Goal: Find contact information: Find contact information

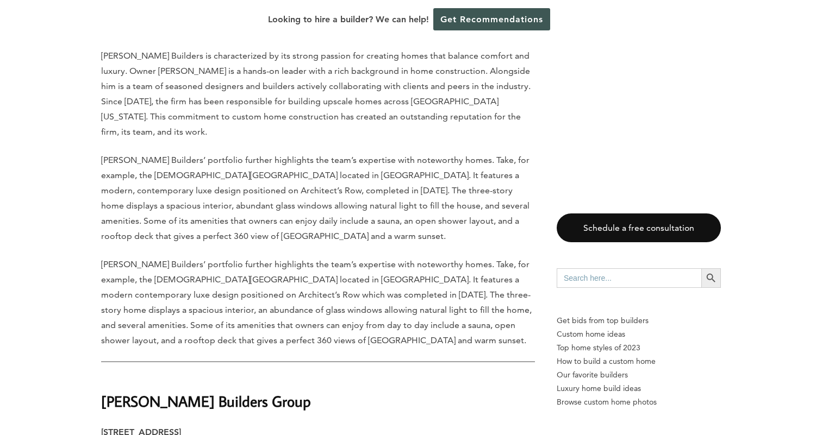
scroll to position [6802, 0]
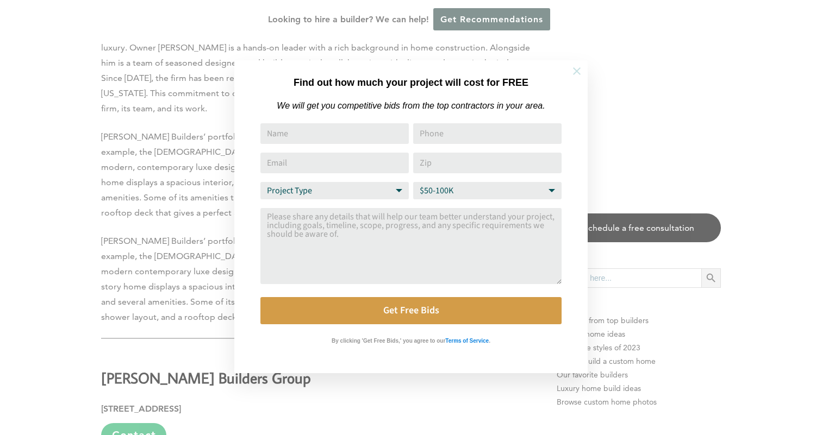
click at [576, 70] on icon at bounding box center [577, 71] width 8 height 8
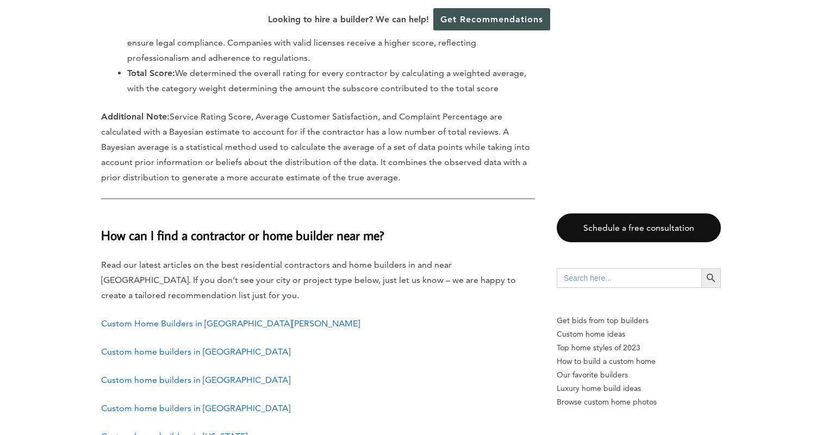
scroll to position [12231, 0]
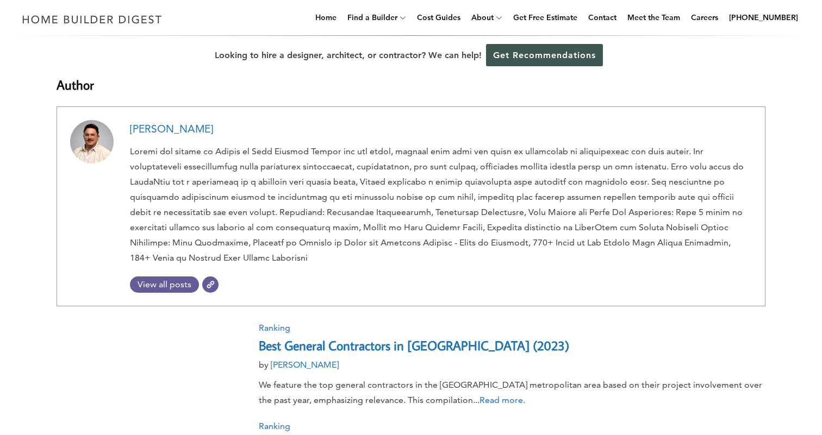
click at [201, 282] on span "View all posts" at bounding box center [166, 284] width 72 height 10
click at [206, 282] on span "Website" at bounding box center [210, 285] width 16 height 16
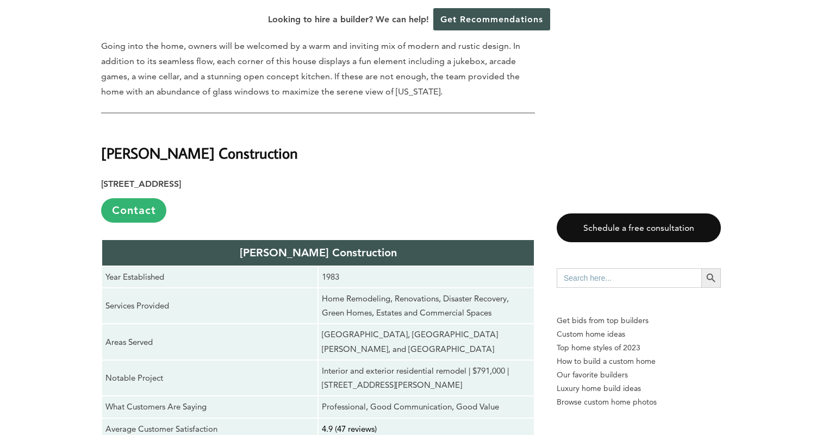
scroll to position [2544, 0]
click at [162, 144] on strong "[PERSON_NAME] Construction" at bounding box center [199, 153] width 197 height 19
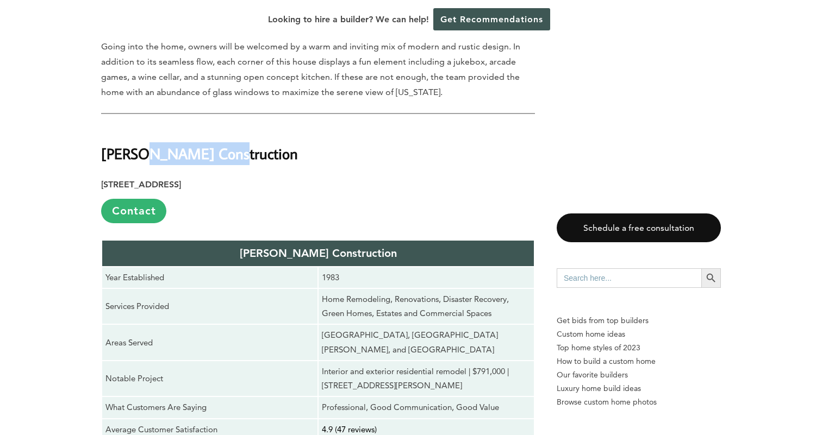
click at [162, 144] on strong "[PERSON_NAME] Construction" at bounding box center [199, 153] width 197 height 19
copy div "[PERSON_NAME] Construction"
click at [133, 199] on link "Contact" at bounding box center [133, 211] width 65 height 24
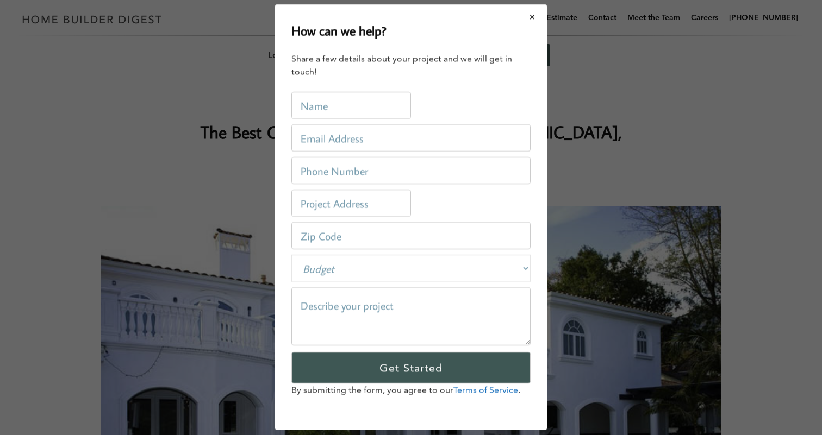
click at [133, 157] on div "How can we help? Share a few details about your project and we will get in touc…" at bounding box center [411, 217] width 822 height 435
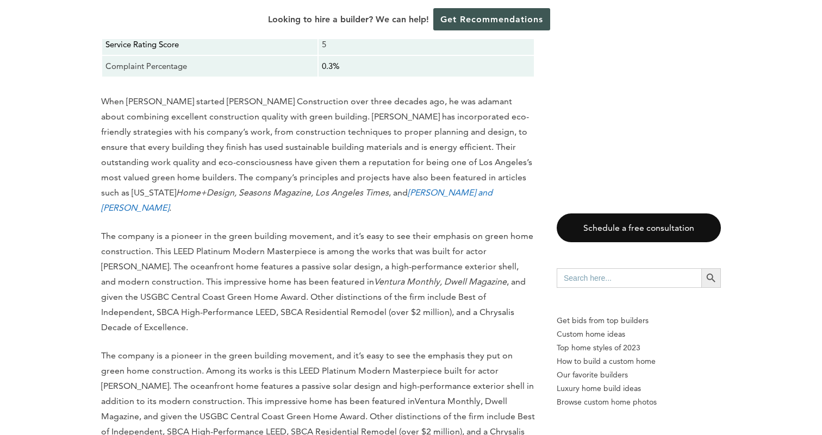
scroll to position [3291, 0]
